Goal: Task Accomplishment & Management: Complete application form

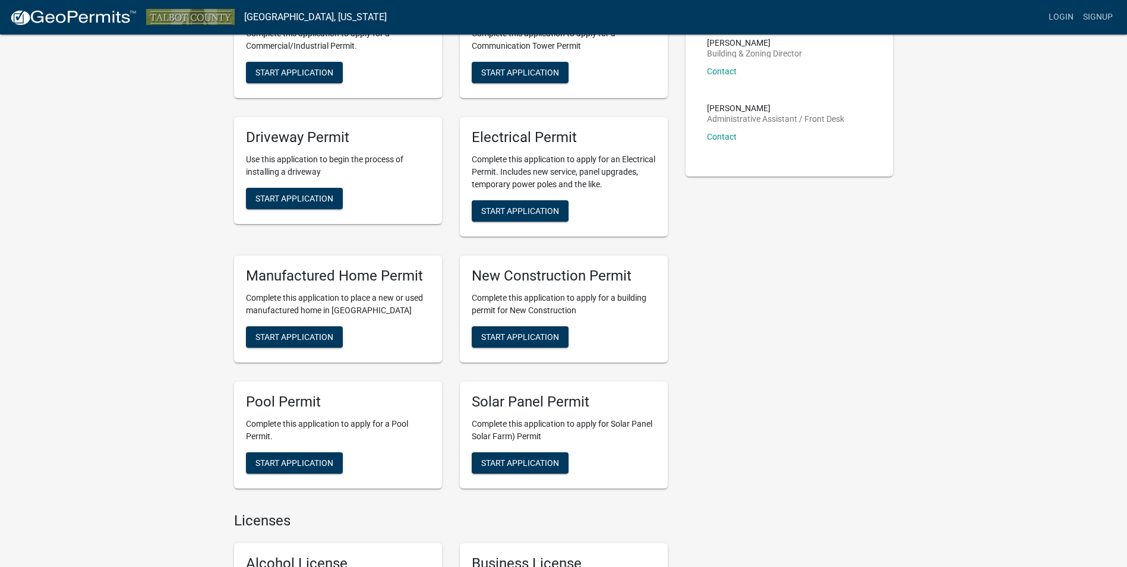
scroll to position [297, 0]
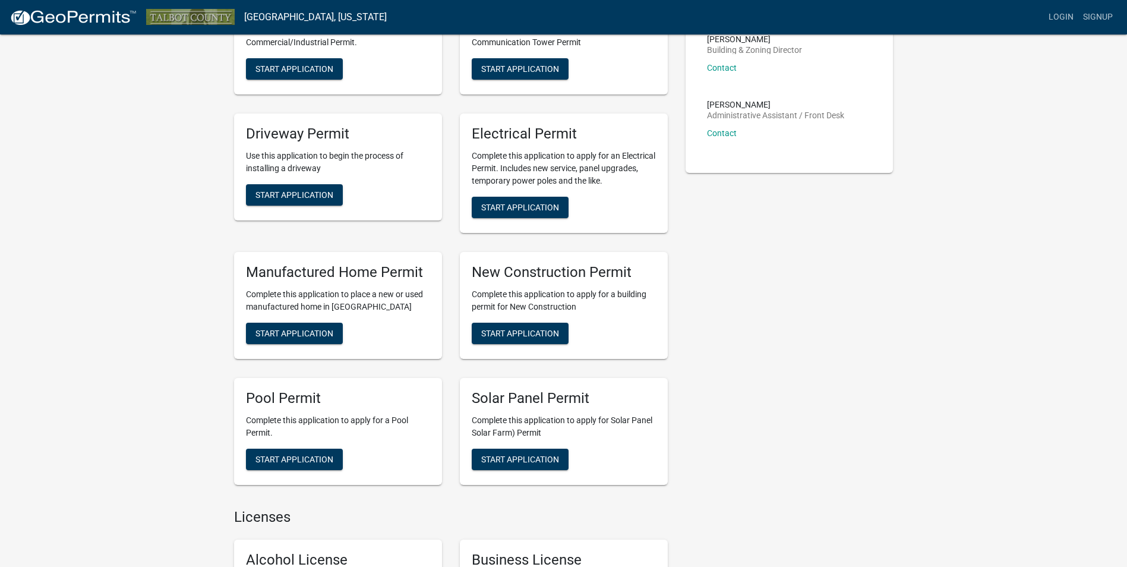
click at [498, 345] on div "New Construction Permit Complete this application to apply for a building permi…" at bounding box center [564, 305] width 208 height 107
click at [501, 333] on span "Start Application" at bounding box center [520, 333] width 78 height 10
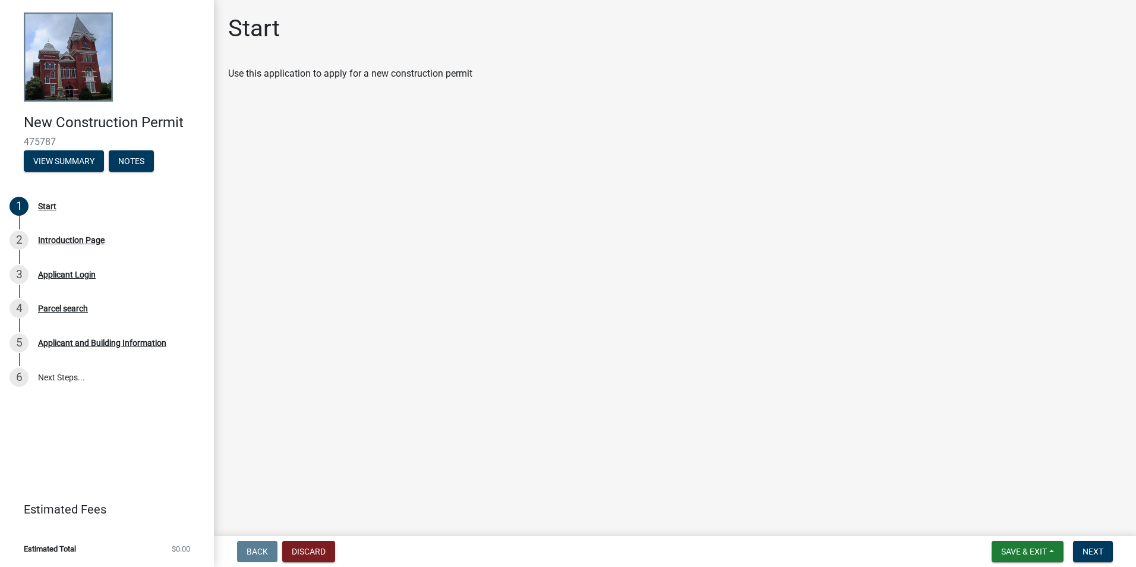
click at [509, 174] on main "Start Use this application to apply for a new construction permit" at bounding box center [675, 265] width 922 height 531
